Goal: Obtain resource: Obtain resource

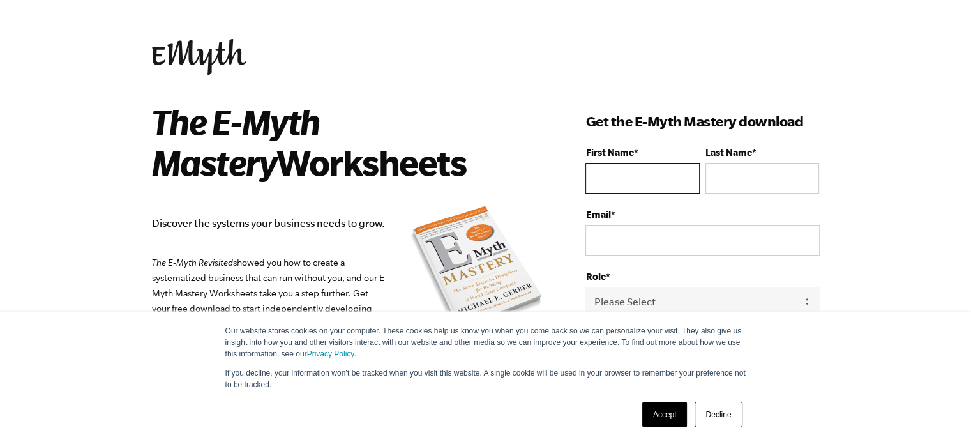
click at [659, 190] on input "First Name *" at bounding box center [642, 178] width 114 height 31
type input "[PERSON_NAME]"
type input "Coppel"
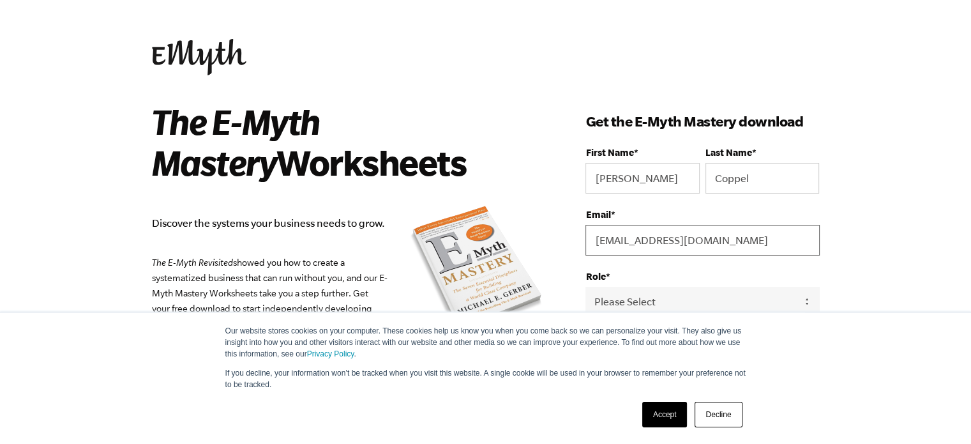
type input "[EMAIL_ADDRESS][DOMAIN_NAME]"
click at [806, 291] on select "Please Select Owner Partner / Co-Owner Executive Employee / Other" at bounding box center [702, 301] width 234 height 29
select select "Owner"
click at [585, 287] on select "Please Select Owner Partner / Co-Owner Executive Employee / Other" at bounding box center [702, 301] width 234 height 29
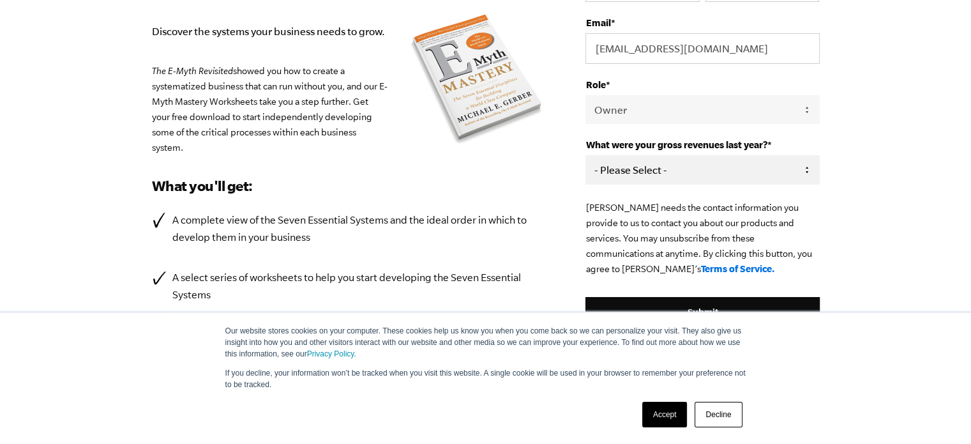
click at [787, 165] on select "- Please Select - 0-75K 76-150K 151-275K 276-500K 501-750K 751-1M 1-2.5M 2.5-5M…" at bounding box center [702, 169] width 234 height 29
select select "751-1M"
click at [585, 155] on select "- Please Select - 0-75K 76-150K 151-275K 276-500K 501-750K 751-1M 1-2.5M 2.5-5M…" at bounding box center [702, 169] width 234 height 29
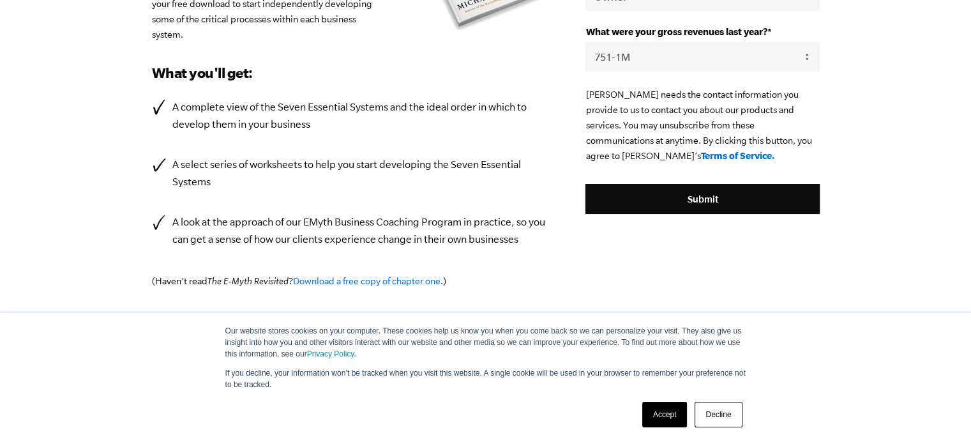
scroll to position [319, 0]
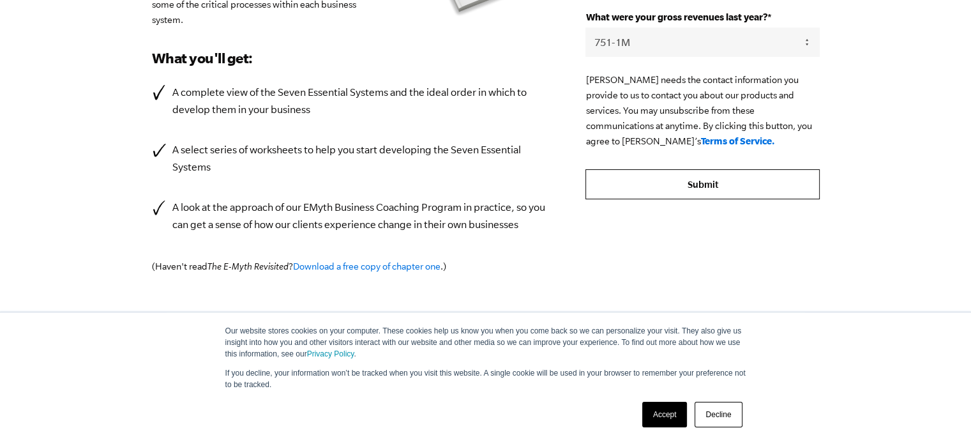
click at [691, 194] on input "Submit" at bounding box center [702, 184] width 234 height 31
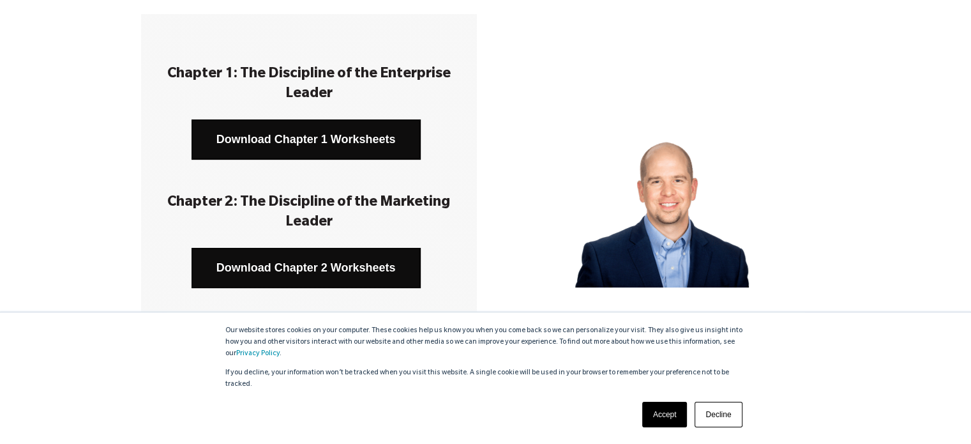
scroll to position [192, 0]
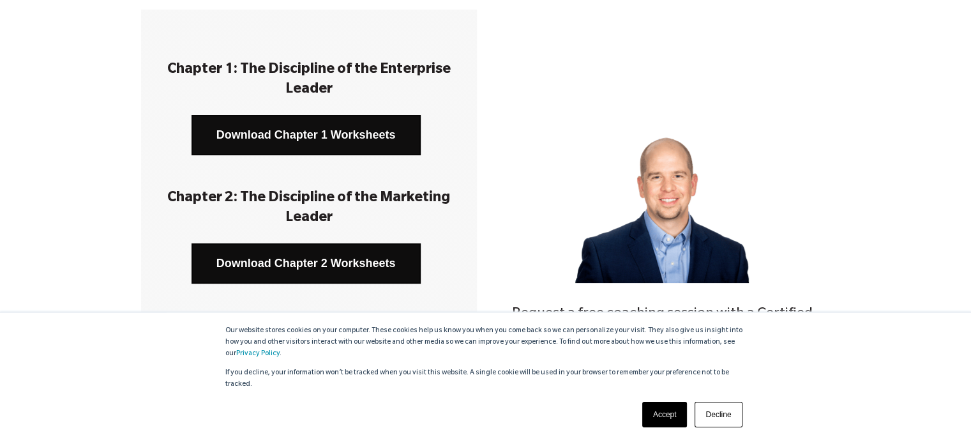
click at [308, 136] on link "Download Chapter 1 Worksheets" at bounding box center [306, 135] width 229 height 40
click at [328, 260] on link "Download Chapter 2 Worksheets" at bounding box center [306, 263] width 229 height 40
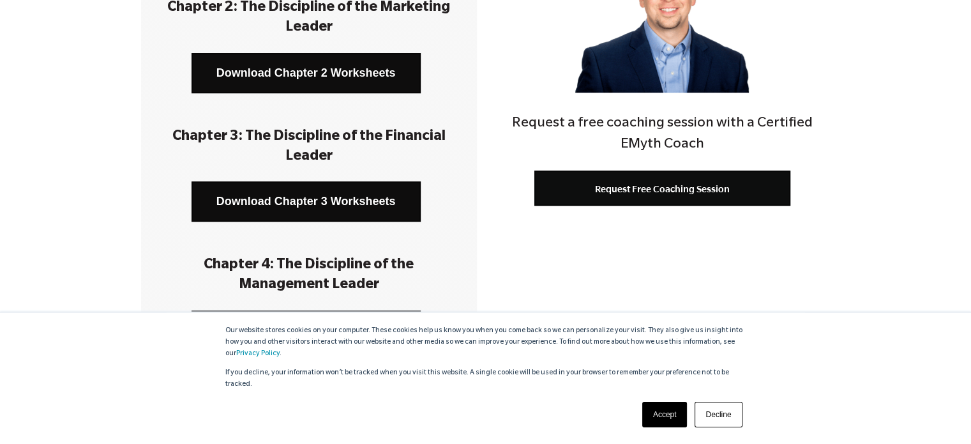
scroll to position [383, 0]
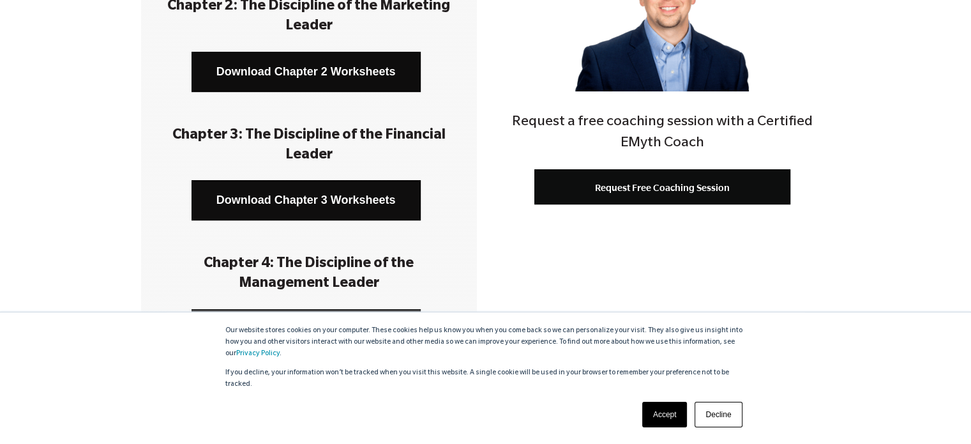
click at [328, 202] on link "Download Chapter 3 Worksheets" at bounding box center [306, 200] width 229 height 40
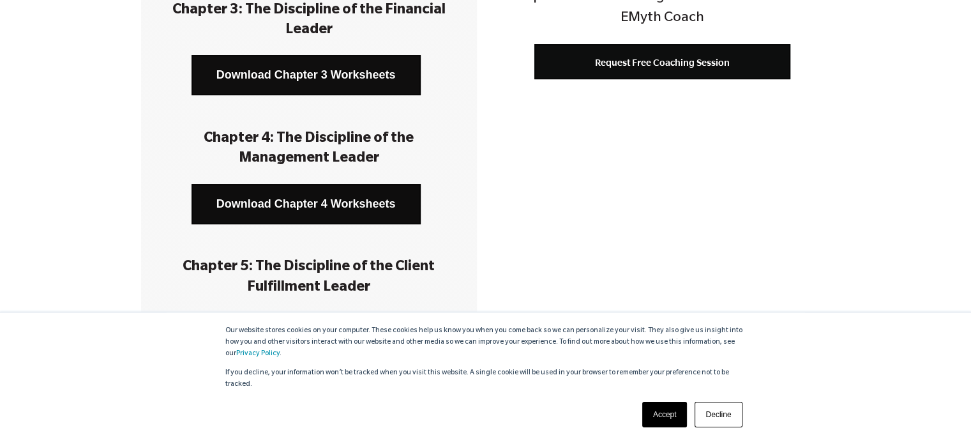
scroll to position [511, 0]
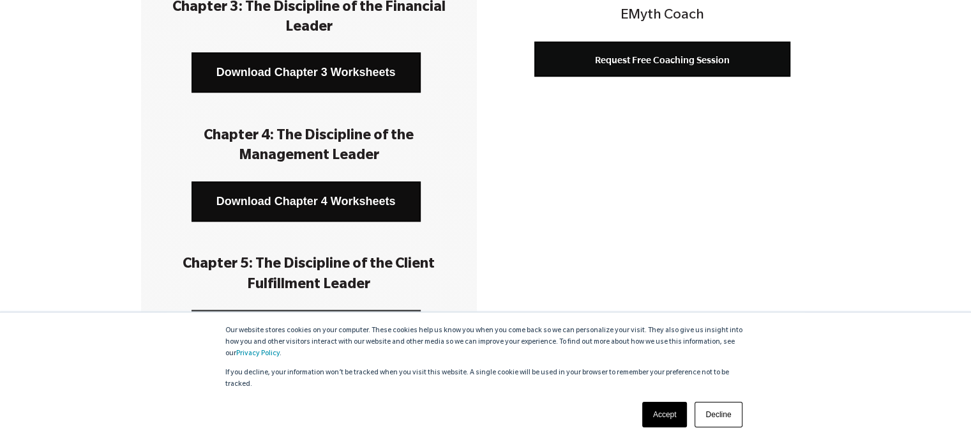
click at [328, 202] on link "Download Chapter 4 Worksheets" at bounding box center [306, 201] width 229 height 40
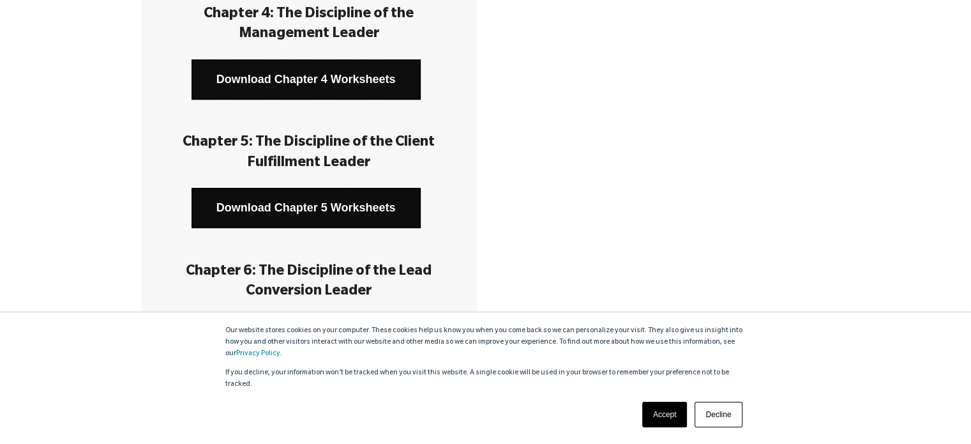
scroll to position [638, 0]
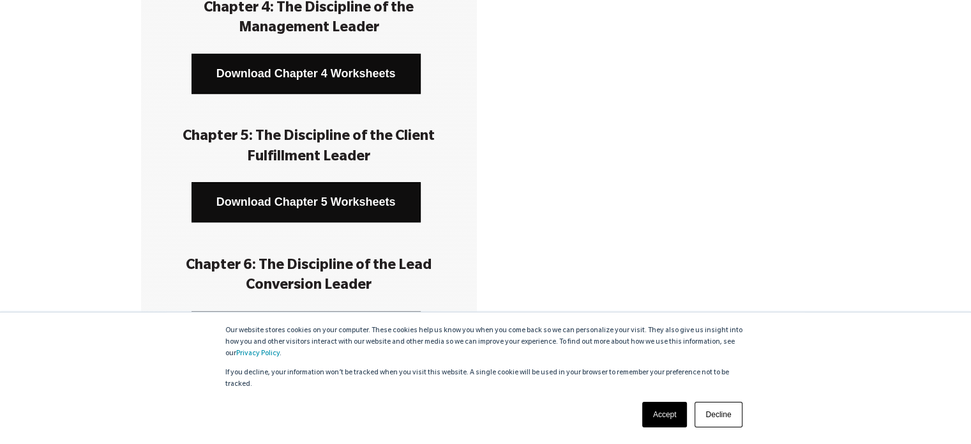
click at [328, 202] on link "Download Chapter 5 Worksheets" at bounding box center [306, 202] width 229 height 40
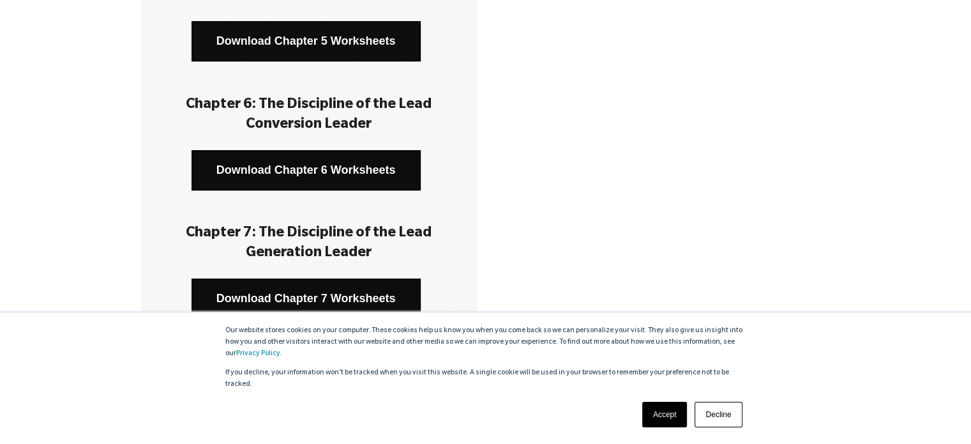
scroll to position [830, 0]
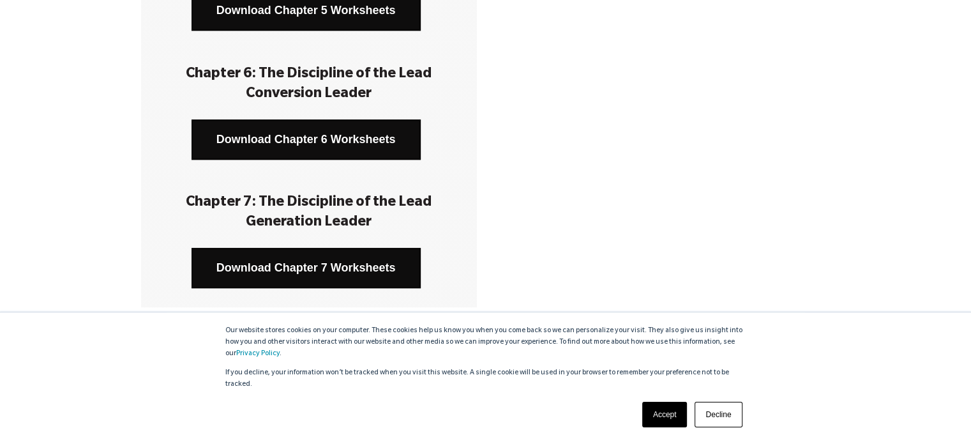
click at [336, 137] on link "Download Chapter 6 Worksheets" at bounding box center [306, 139] width 229 height 40
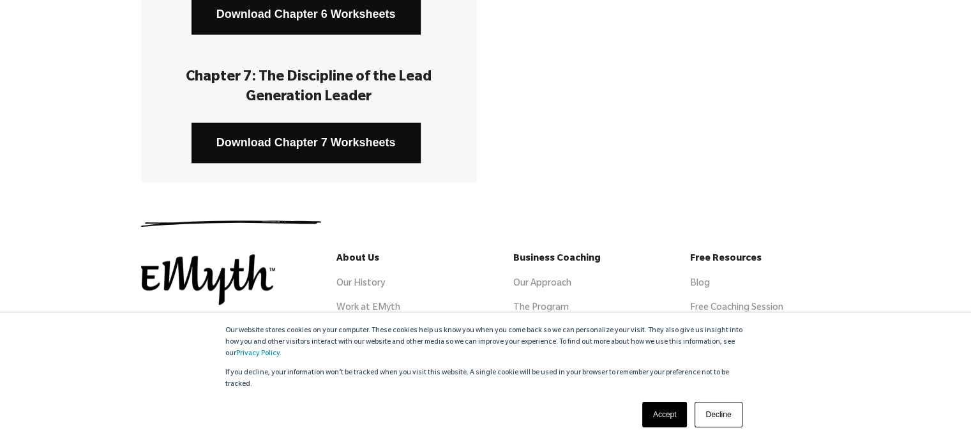
scroll to position [958, 0]
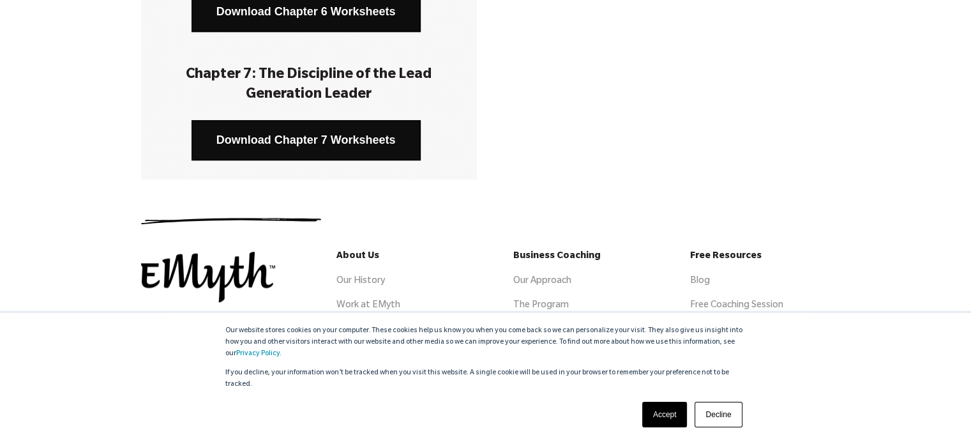
click at [336, 137] on link "Download Chapter 7 Worksheets" at bounding box center [306, 140] width 229 height 40
